Goal: Navigation & Orientation: Understand site structure

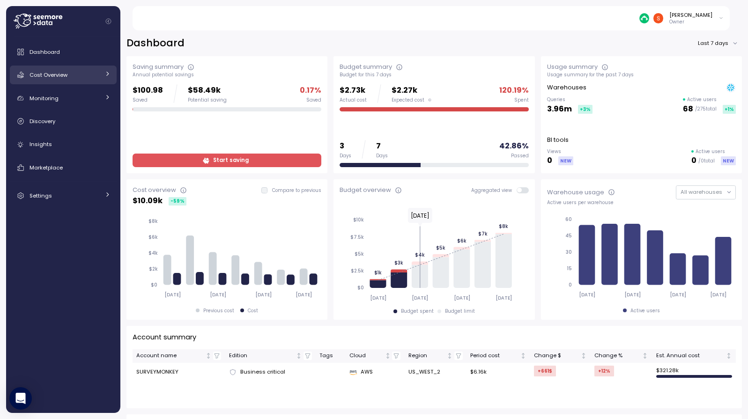
click at [80, 69] on link "Cost Overview" at bounding box center [63, 75] width 107 height 19
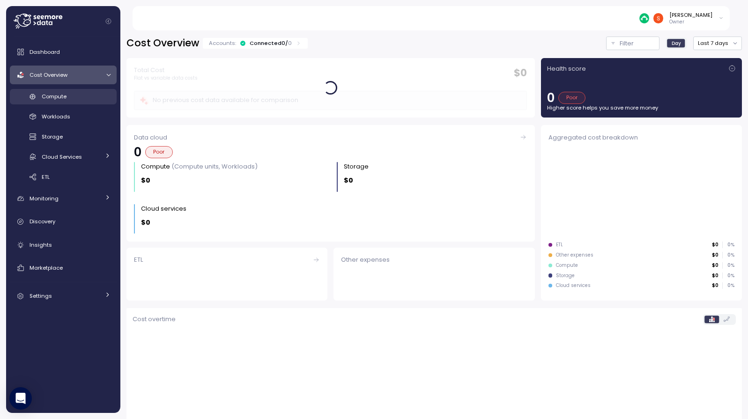
click at [64, 98] on span "Compute" at bounding box center [54, 96] width 25 height 7
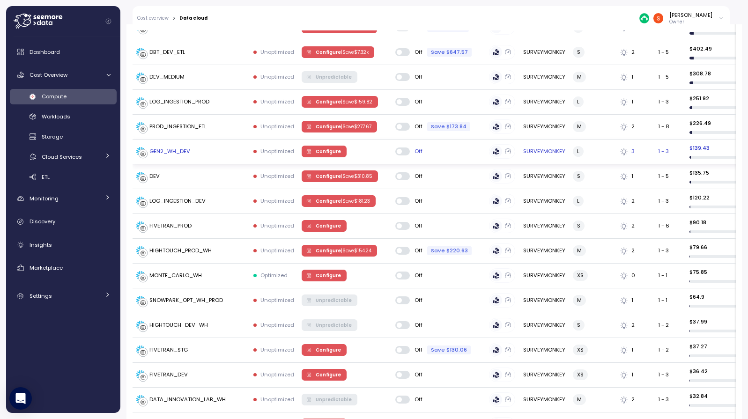
scroll to position [522, 0]
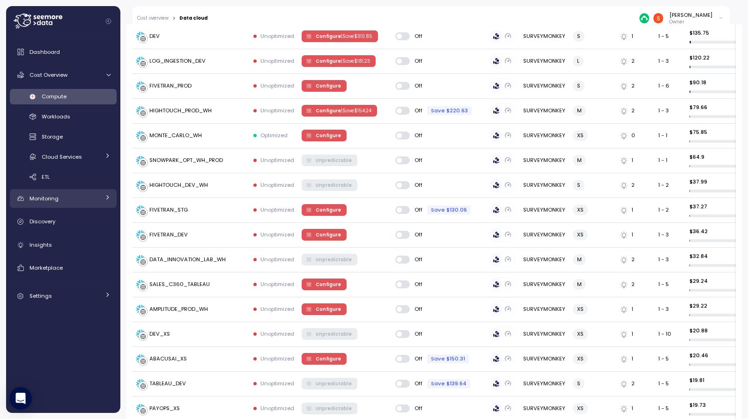
click at [52, 200] on span "Monitoring" at bounding box center [44, 198] width 29 height 7
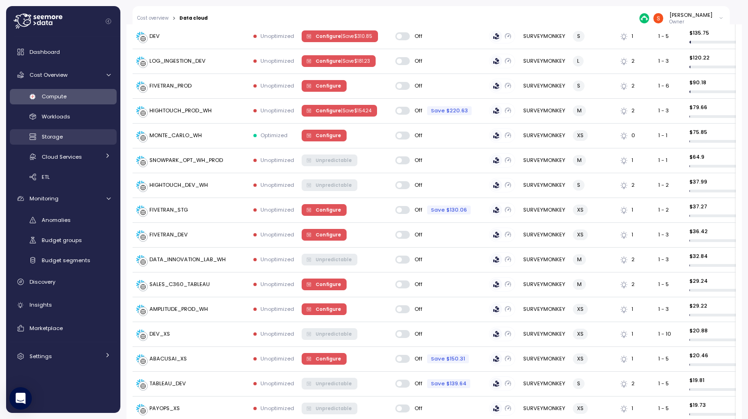
click at [57, 140] on span "Storage" at bounding box center [52, 136] width 21 height 7
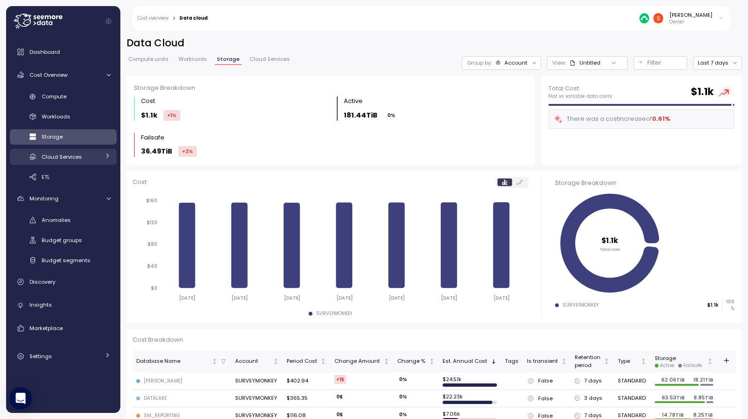
click at [60, 156] on span "Cloud Services" at bounding box center [62, 156] width 40 height 7
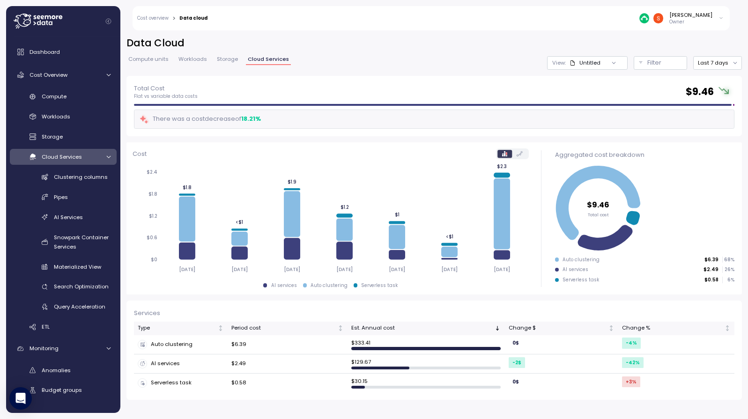
click at [63, 57] on link "Dashboard" at bounding box center [63, 52] width 107 height 19
